Goal: Task Accomplishment & Management: Use online tool/utility

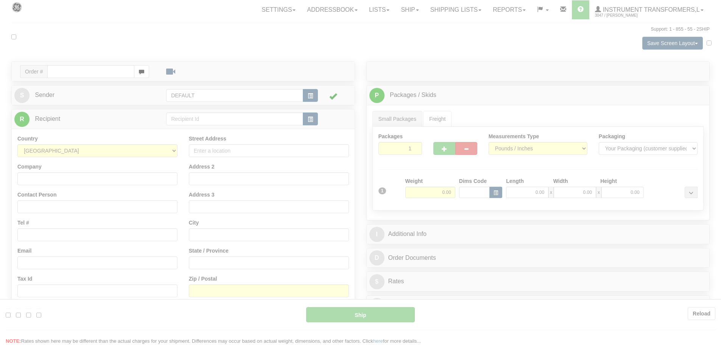
click at [91, 69] on div at bounding box center [360, 172] width 721 height 345
click at [214, 37] on div at bounding box center [360, 172] width 721 height 345
click at [441, 48] on div at bounding box center [360, 172] width 721 height 345
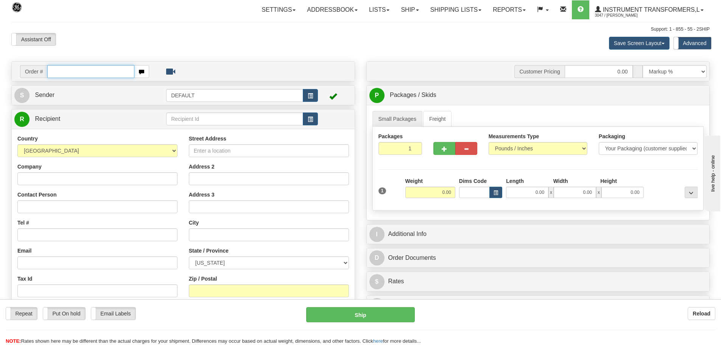
click at [109, 65] on input "text" at bounding box center [90, 71] width 87 height 13
paste input "86711218"
type input "86711218"
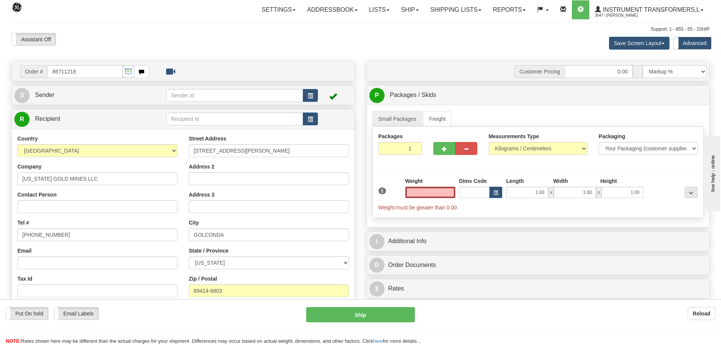
type input "0.00"
drag, startPoint x: 415, startPoint y: 116, endPoint x: 443, endPoint y: 118, distance: 27.7
click at [415, 116] on link "Small Packages" at bounding box center [397, 119] width 50 height 16
click at [519, 148] on select "Pounds / Inches Kilograms / Centimeters" at bounding box center [537, 148] width 99 height 13
select select "0"
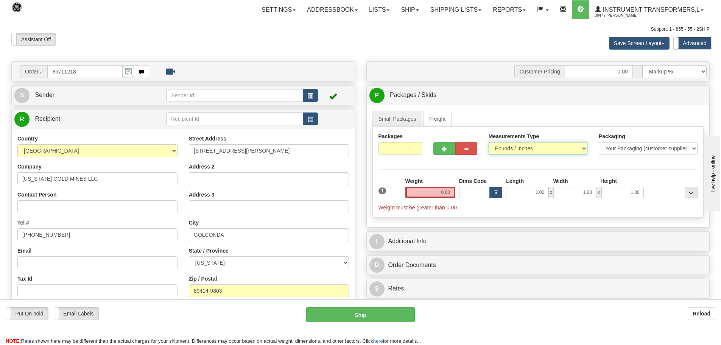
click at [488, 142] on select "Pounds / Inches Kilograms / Centimeters" at bounding box center [537, 148] width 99 height 13
drag, startPoint x: 426, startPoint y: 190, endPoint x: 458, endPoint y: 190, distance: 32.2
click at [458, 190] on div "1 Weight 0.00 Dims Code 1.00" at bounding box center [537, 194] width 323 height 34
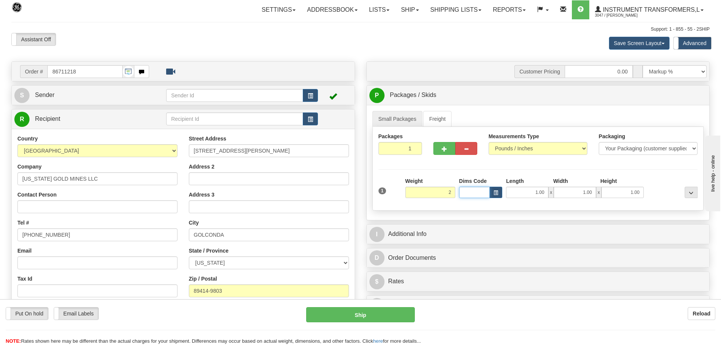
type input "2.00"
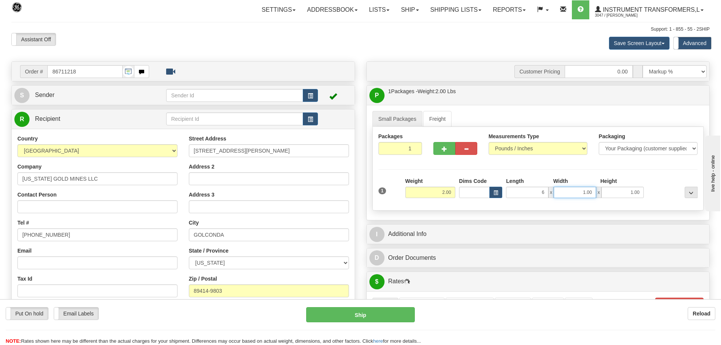
type input "6.00"
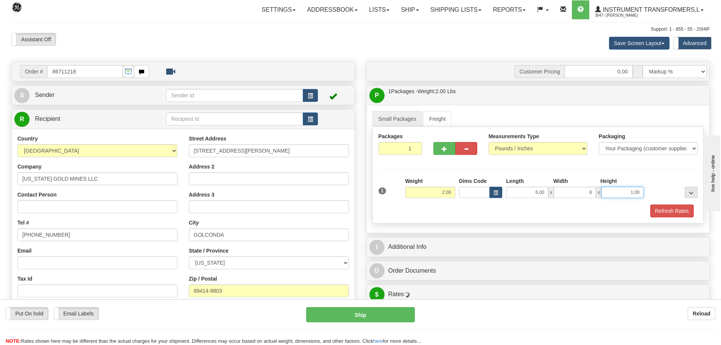
type input "6.00"
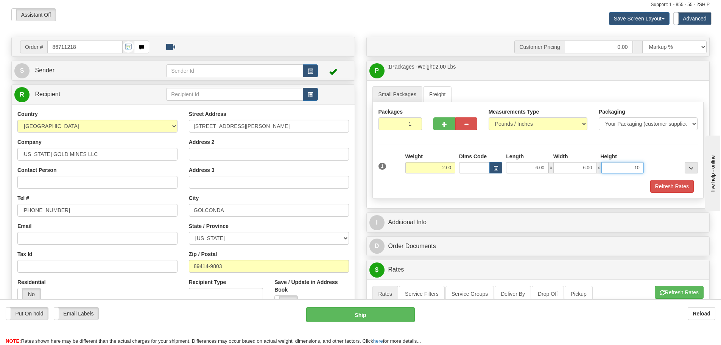
scroll to position [38, 0]
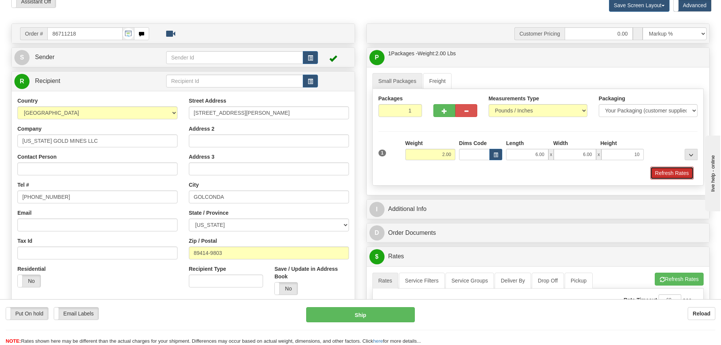
type input "10.00"
click at [652, 176] on button "Refresh Rates" at bounding box center [672, 172] width 44 height 13
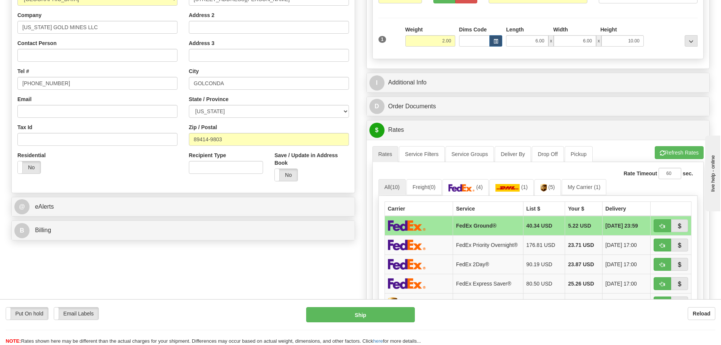
scroll to position [189, 0]
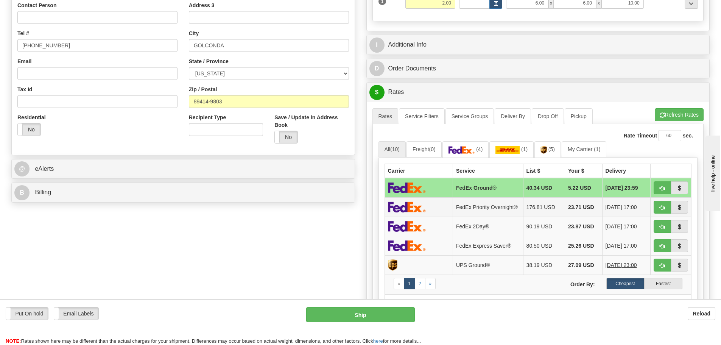
click at [494, 211] on td "FedEx Priority Overnight®" at bounding box center [488, 206] width 70 height 19
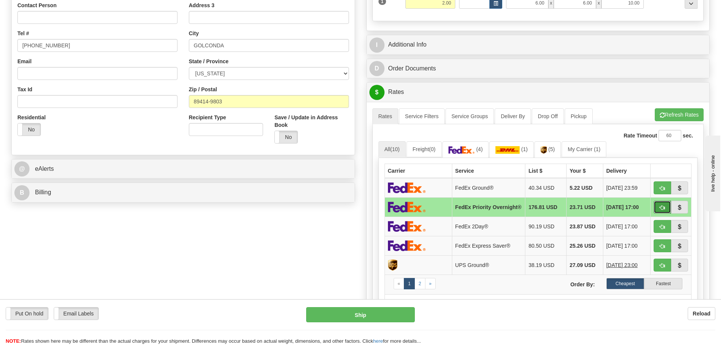
click at [656, 210] on button "button" at bounding box center [661, 206] width 17 height 13
type input "01"
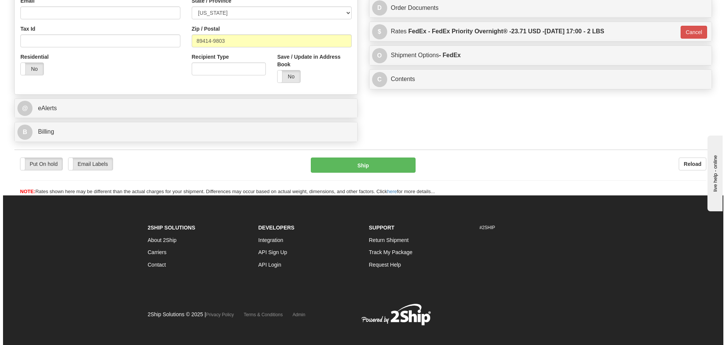
scroll to position [257, 0]
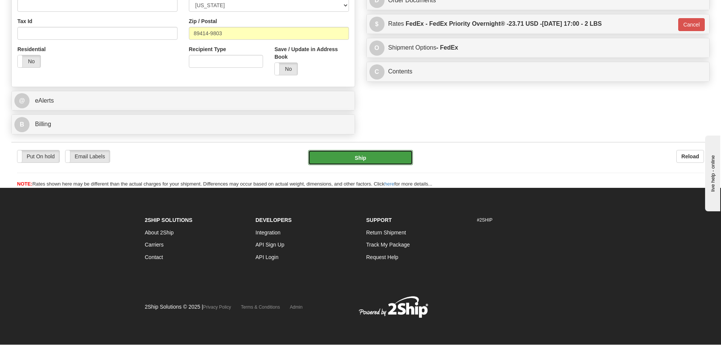
click at [340, 159] on button "Ship" at bounding box center [360, 157] width 105 height 15
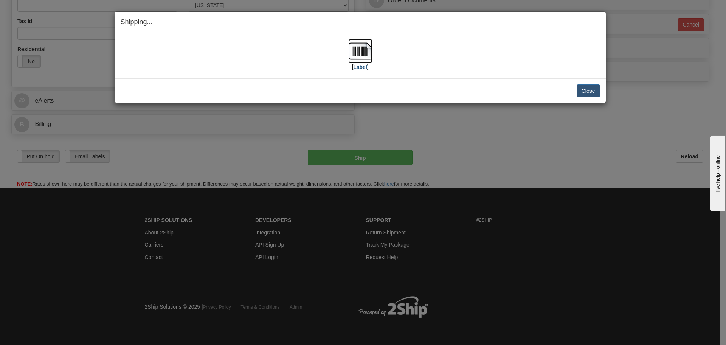
click at [354, 50] on img at bounding box center [360, 51] width 24 height 24
click at [585, 93] on button "Close" at bounding box center [588, 90] width 23 height 13
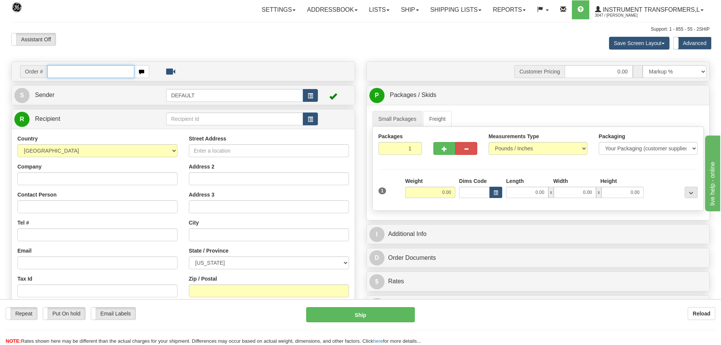
click at [82, 67] on input "text" at bounding box center [90, 71] width 87 height 13
paste input "86711221"
type input "86711221"
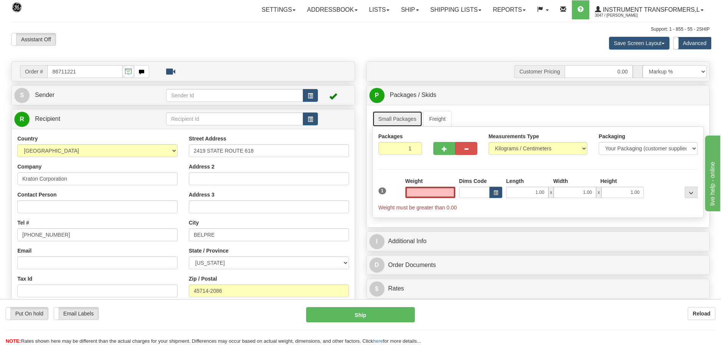
type input "0.00"
click at [410, 125] on link "Small Packages" at bounding box center [397, 119] width 50 height 16
click at [501, 152] on select "Pounds / Inches Kilograms / Centimeters" at bounding box center [537, 148] width 99 height 13
select select "0"
click at [488, 142] on select "Pounds / Inches Kilograms / Centimeters" at bounding box center [537, 148] width 99 height 13
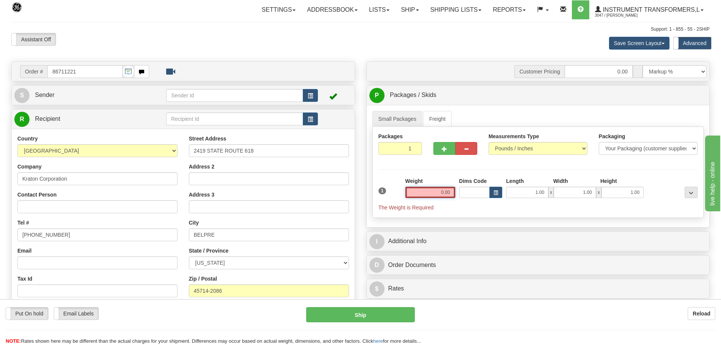
drag, startPoint x: 433, startPoint y: 194, endPoint x: 482, endPoint y: 190, distance: 48.6
click at [482, 190] on div "1 Weight 0.00 Dims Code 1.00" at bounding box center [537, 194] width 323 height 34
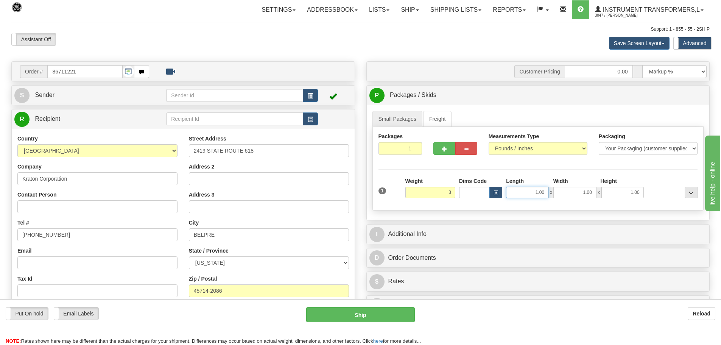
type input "3.00"
drag, startPoint x: 527, startPoint y: 190, endPoint x: 618, endPoint y: 190, distance: 91.5
click at [636, 190] on div "1.00 x 1.00 x 1.00" at bounding box center [574, 191] width 137 height 11
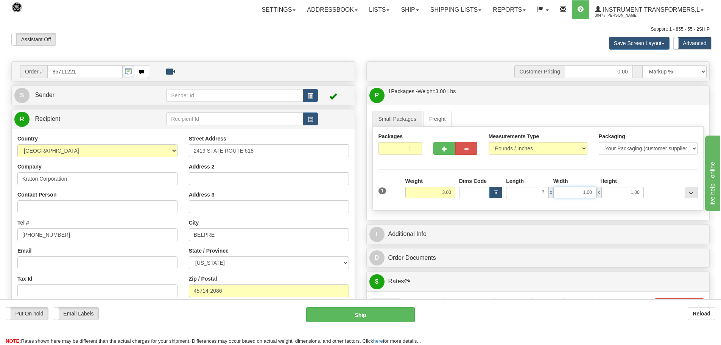
type input "7.00"
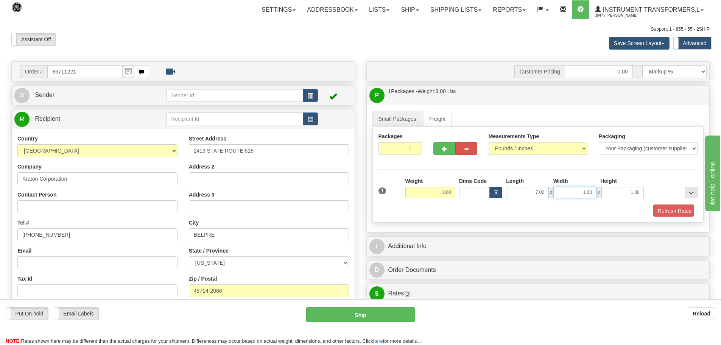
type input "7"
type input "4.00"
type input "6.00"
drag, startPoint x: 533, startPoint y: 193, endPoint x: 604, endPoint y: 191, distance: 70.8
click at [639, 188] on div "7.00 x 4.00 x 6.00" at bounding box center [574, 191] width 137 height 11
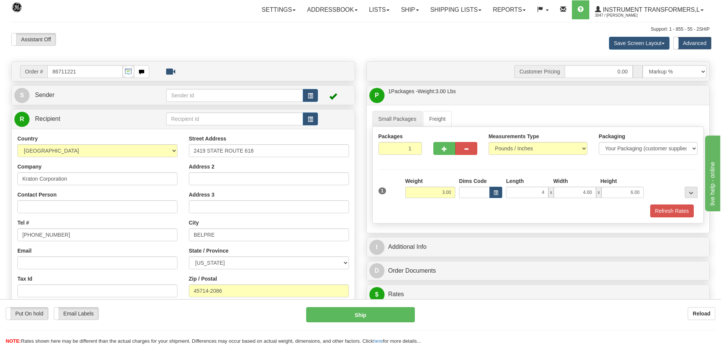
type input "4.00"
drag, startPoint x: 611, startPoint y: 207, endPoint x: 643, endPoint y: 209, distance: 32.2
click at [613, 207] on div "Refresh Rates" at bounding box center [537, 210] width 323 height 13
click at [662, 209] on button "Refresh Rates" at bounding box center [672, 210] width 44 height 13
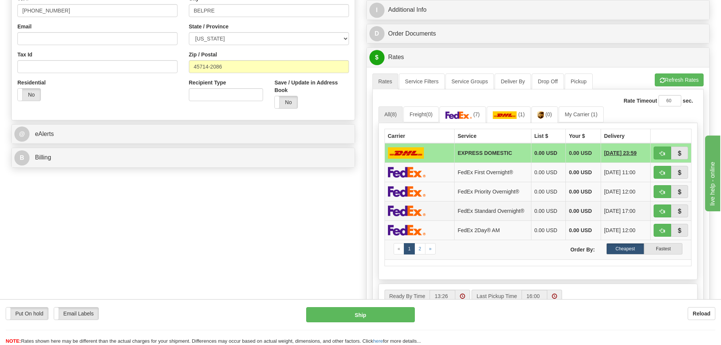
scroll to position [227, 0]
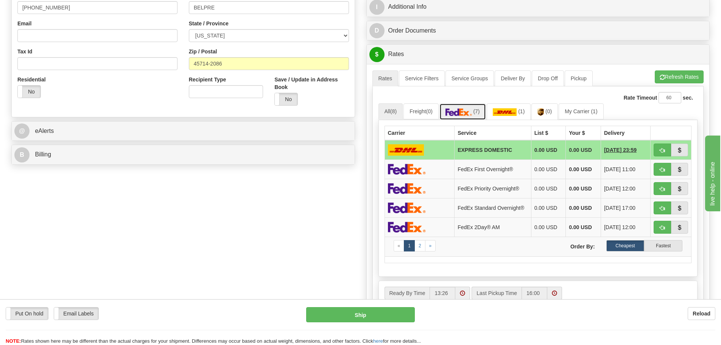
click at [479, 113] on span "(7)" at bounding box center [476, 111] width 6 height 6
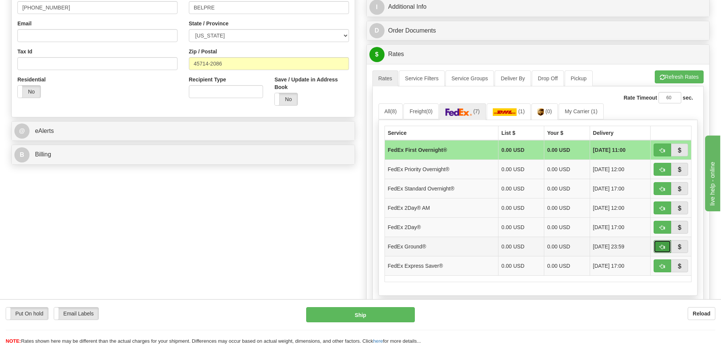
click at [665, 242] on button "button" at bounding box center [661, 246] width 17 height 13
type input "92"
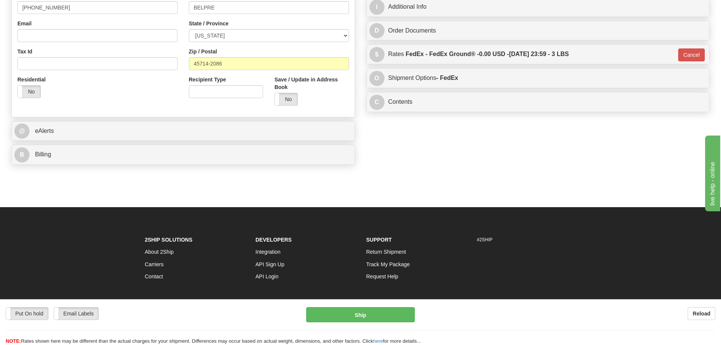
click at [103, 143] on div "Order # 86711221 S" at bounding box center [183, 1] width 355 height 334
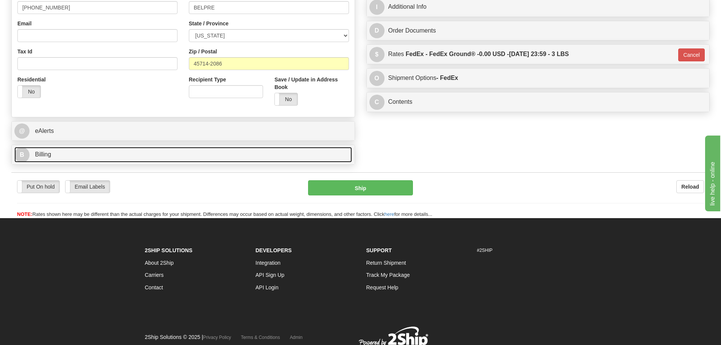
click at [110, 149] on link "B Billing" at bounding box center [182, 155] width 337 height 16
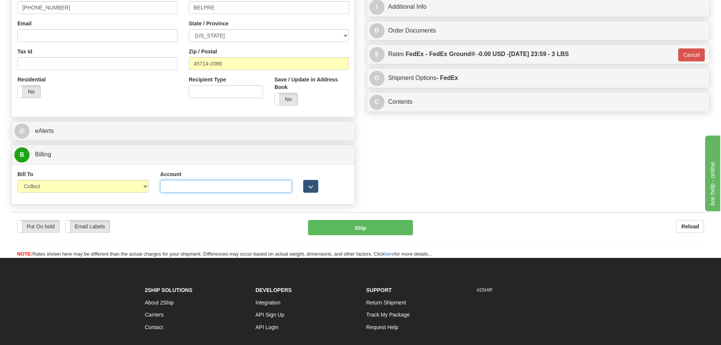
drag, startPoint x: 191, startPoint y: 192, endPoint x: 293, endPoint y: 203, distance: 102.7
click at [191, 192] on input "Account" at bounding box center [225, 186] width 131 height 13
click at [192, 185] on input "Account" at bounding box center [225, 186] width 131 height 13
paste input "469320561"
type input "469320561"
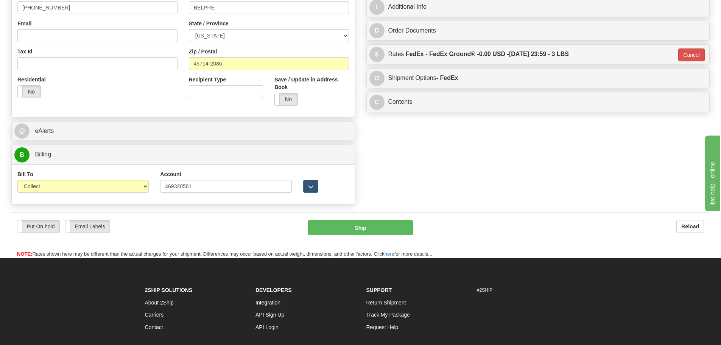
click at [268, 211] on div "Put On hold Put On hold Email Labels Email Labels Edit Reload" at bounding box center [360, 233] width 698 height 50
click at [452, 188] on div "Order # 86711221 S Sender" at bounding box center [360, 21] width 709 height 374
click at [373, 231] on button "Ship" at bounding box center [360, 227] width 105 height 15
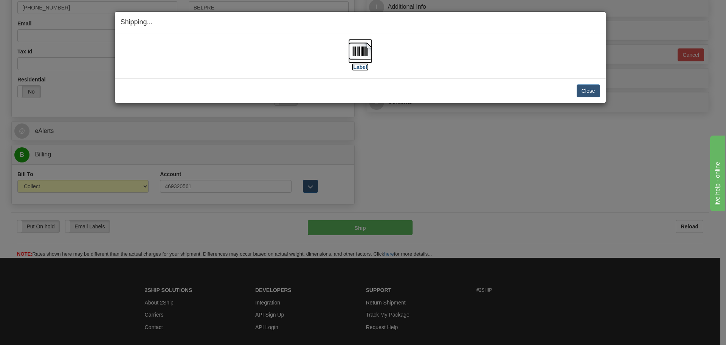
click at [369, 49] on img at bounding box center [360, 51] width 24 height 24
click at [584, 86] on button "Close" at bounding box center [588, 90] width 23 height 13
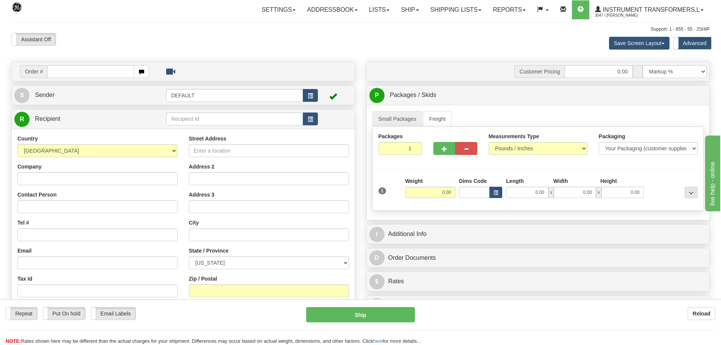
click at [121, 71] on input "text" at bounding box center [90, 71] width 87 height 13
type input "86711225"
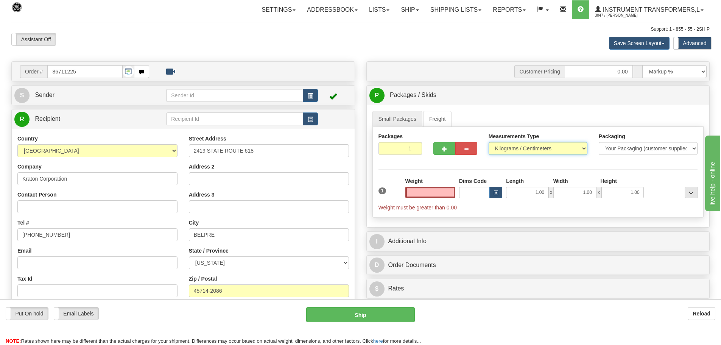
type input "0.00"
click at [506, 149] on select "Pounds / Inches Kilograms / Centimeters" at bounding box center [537, 148] width 99 height 13
select select "0"
click at [488, 142] on select "Pounds / Inches Kilograms / Centimeters" at bounding box center [537, 148] width 99 height 13
drag, startPoint x: 476, startPoint y: 190, endPoint x: 483, endPoint y: 190, distance: 6.8
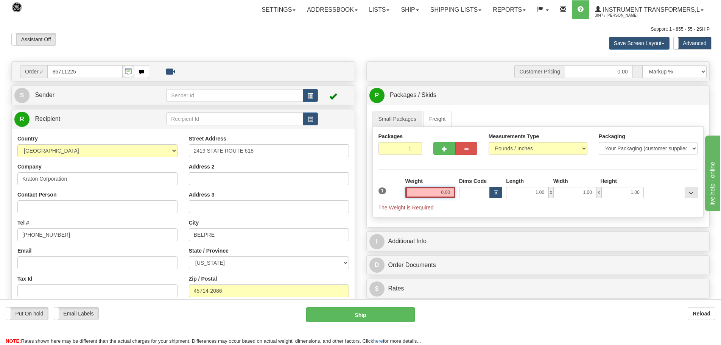
click at [483, 190] on div "1 Weight 0.00 Dims Code 1.00" at bounding box center [537, 194] width 323 height 34
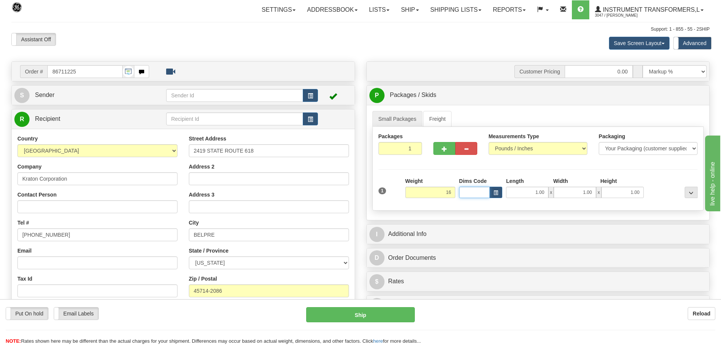
type input "16.00"
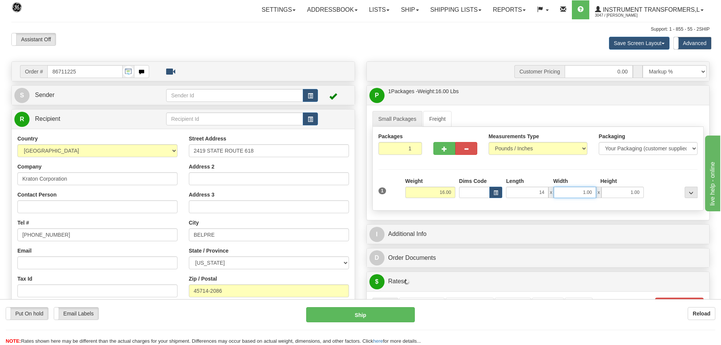
type input "14.00"
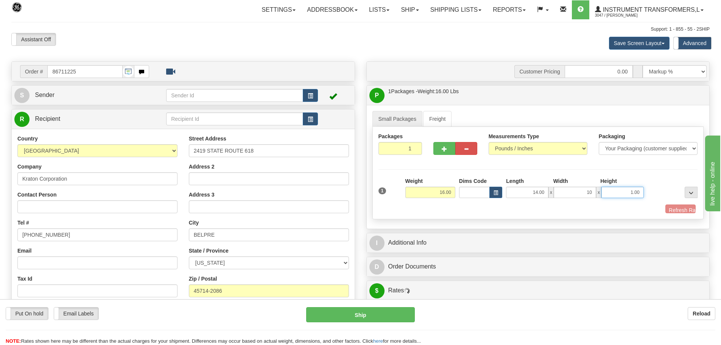
type input "10.00"
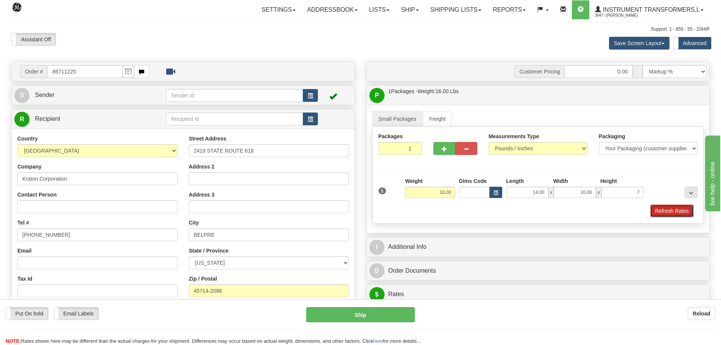
type input "7.00"
click at [692, 213] on button "Refresh Rates" at bounding box center [672, 210] width 44 height 13
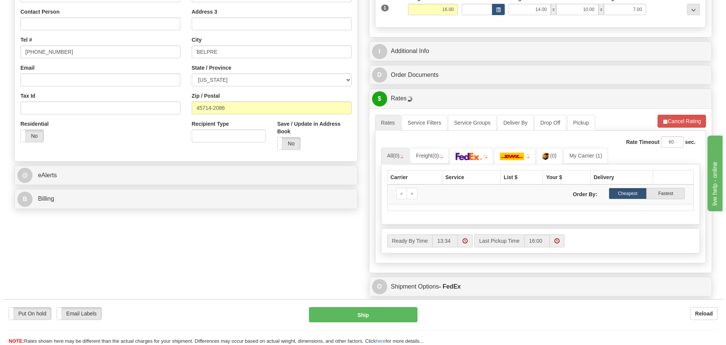
scroll to position [189, 0]
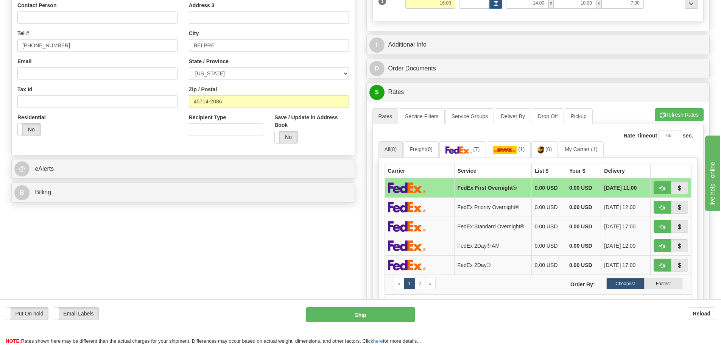
click at [81, 200] on div "B Billing" at bounding box center [183, 192] width 343 height 19
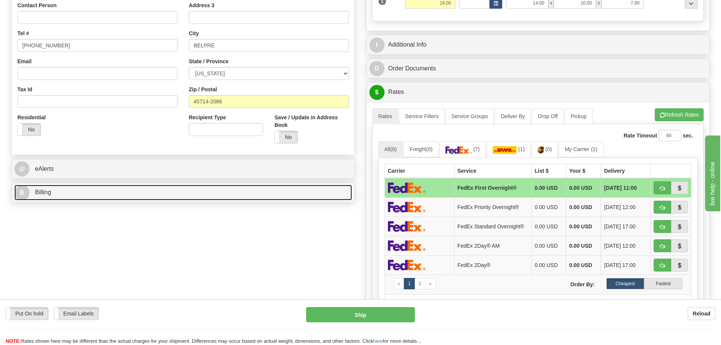
click at [61, 193] on link "B Billing" at bounding box center [182, 193] width 337 height 16
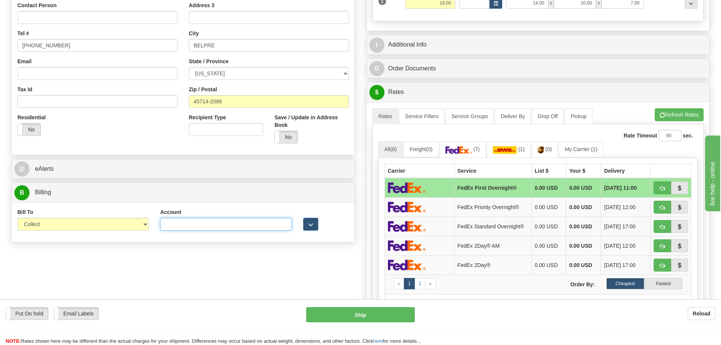
click at [186, 221] on input "Account" at bounding box center [225, 224] width 131 height 13
paste input "469320561"
type input "469320561"
drag, startPoint x: 289, startPoint y: 257, endPoint x: 485, endPoint y: 181, distance: 210.2
click at [290, 256] on div "Order # 86711225 S Sender" at bounding box center [360, 143] width 709 height 542
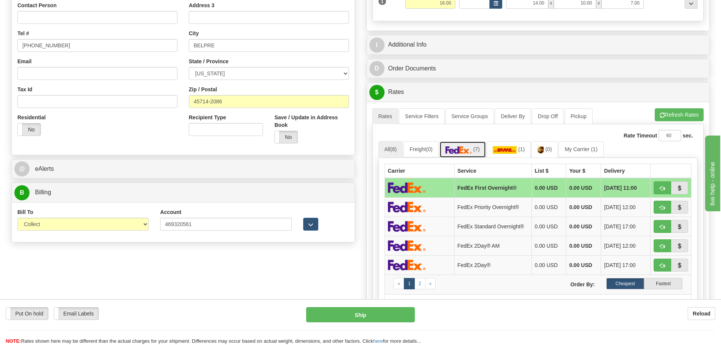
click at [476, 150] on link "(7)" at bounding box center [462, 149] width 47 height 16
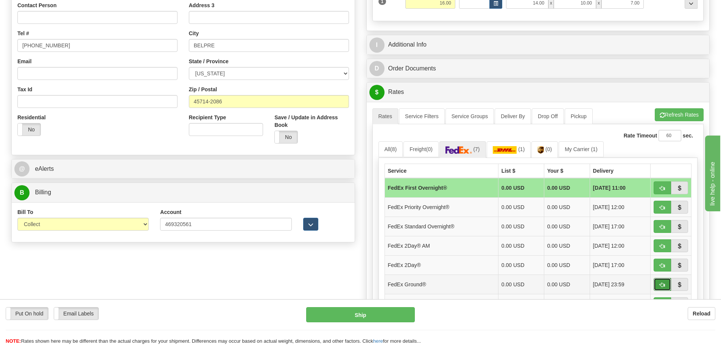
click at [657, 286] on button "button" at bounding box center [661, 284] width 17 height 13
type input "92"
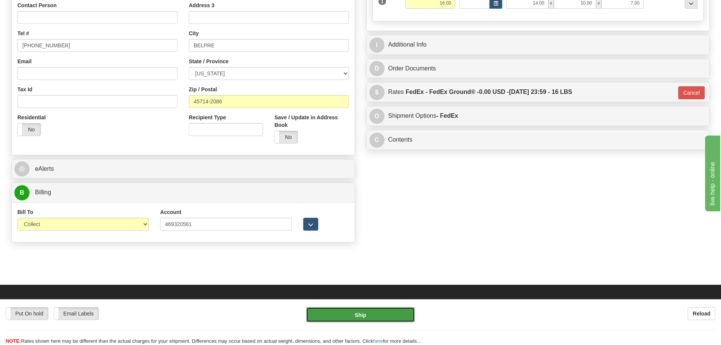
click at [377, 314] on button "Ship" at bounding box center [360, 314] width 109 height 15
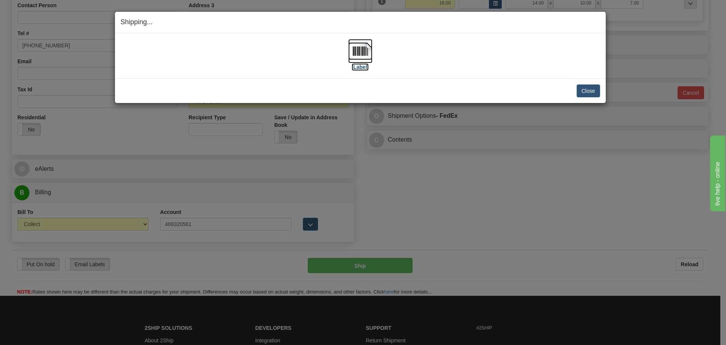
click at [360, 52] on img at bounding box center [360, 51] width 24 height 24
